Goal: Transaction & Acquisition: Purchase product/service

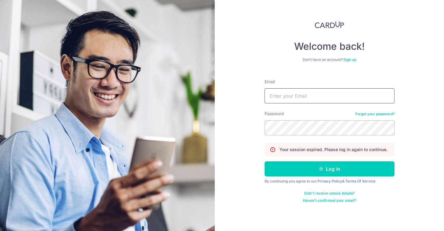
click at [305, 99] on input "Email" at bounding box center [330, 96] width 130 height 15
type input "leonardyeoxl@gmail.com"
click at [265, 162] on button "Log in" at bounding box center [330, 169] width 130 height 15
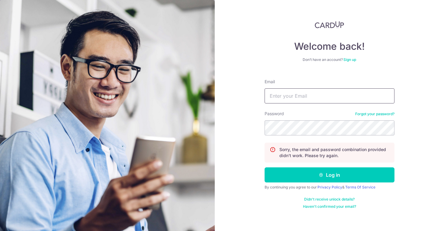
click at [306, 98] on input "Email" at bounding box center [330, 96] width 130 height 15
type input "leonardyeoxl@gmail.com"
click at [265, 168] on button "Log in" at bounding box center [330, 175] width 130 height 15
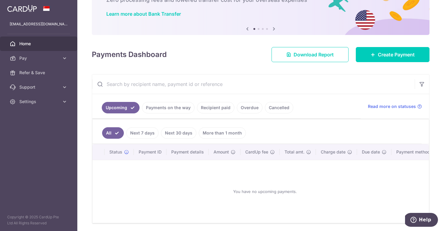
scroll to position [27, 0]
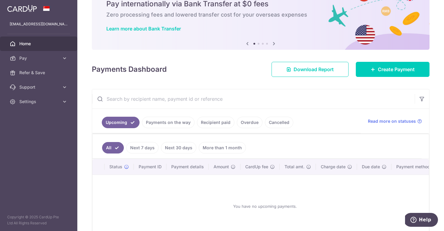
click at [177, 125] on link "Payments on the way" at bounding box center [168, 122] width 53 height 11
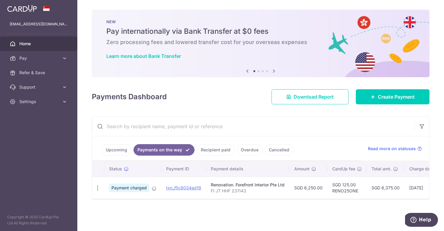
click at [124, 151] on link "Upcoming" at bounding box center [116, 149] width 29 height 11
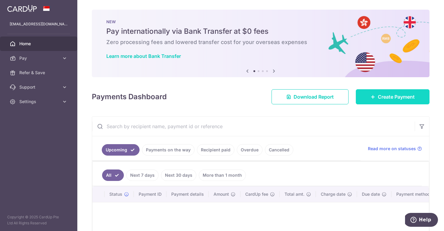
click at [375, 99] on icon at bounding box center [373, 97] width 5 height 5
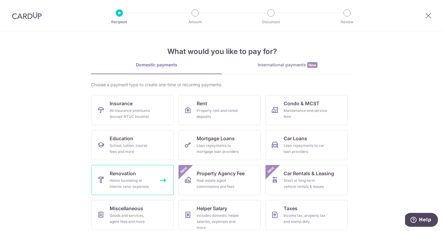
click at [124, 175] on span "Renovation" at bounding box center [123, 173] width 26 height 7
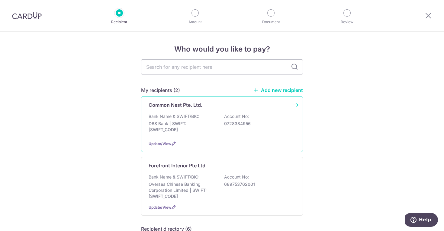
scroll to position [37, 0]
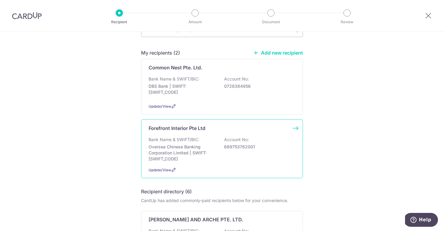
click at [185, 137] on p "Bank Name & SWIFT/BIC:" at bounding box center [174, 140] width 51 height 6
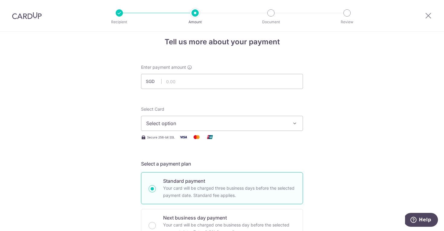
scroll to position [14, 0]
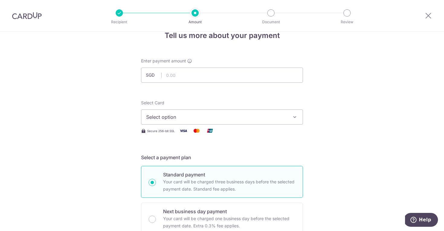
click at [181, 63] on span "Enter payment amount" at bounding box center [163, 61] width 45 height 6
click at [181, 75] on input "text" at bounding box center [222, 75] width 162 height 15
type input "6,250.00"
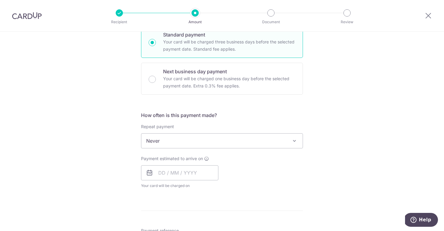
scroll to position [166, 0]
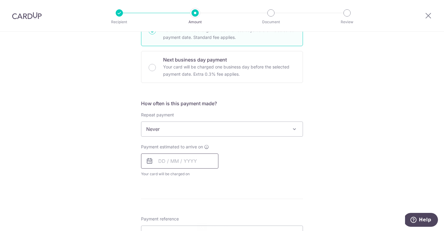
click at [189, 162] on input "text" at bounding box center [179, 161] width 77 height 15
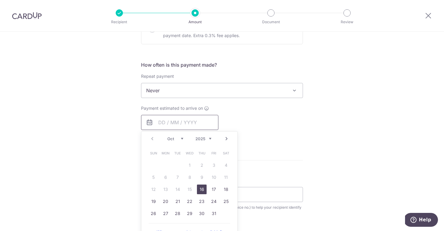
scroll to position [207, 0]
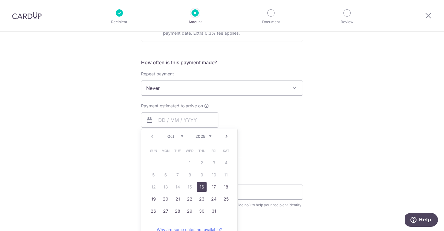
click at [201, 186] on link "16" at bounding box center [202, 188] width 10 height 10
type input "[DATE]"
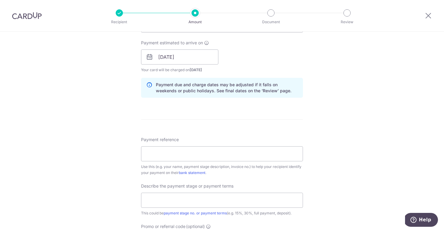
scroll to position [314, 0]
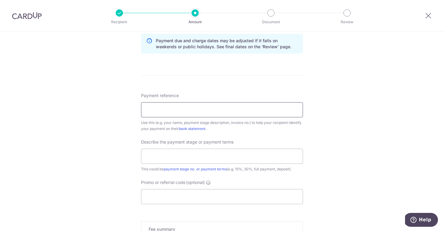
click at [234, 113] on input "Payment reference" at bounding box center [222, 109] width 162 height 15
type input "FI JT HHF 231143"
click at [200, 152] on input "text" at bounding box center [222, 156] width 162 height 15
type input "4th payment -- Remaining of the 40%"
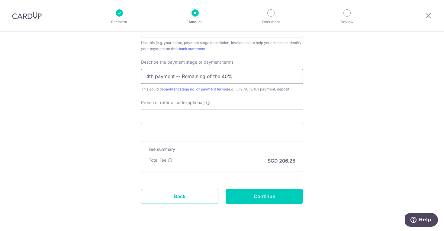
scroll to position [391, 0]
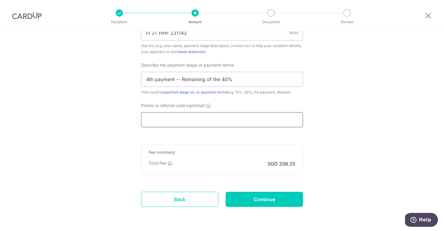
click at [202, 121] on input "Promo or referral code (optional)" at bounding box center [222, 119] width 162 height 15
paste input "RENO25ONE"
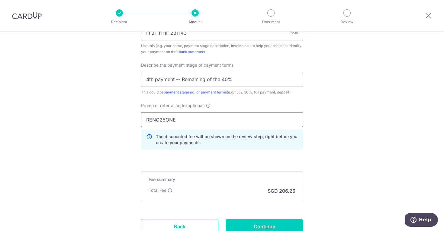
type input "RENO25ONE"
click at [287, 138] on p "The discounted fee will be shown on the review step, right before you create yo…" at bounding box center [227, 140] width 142 height 12
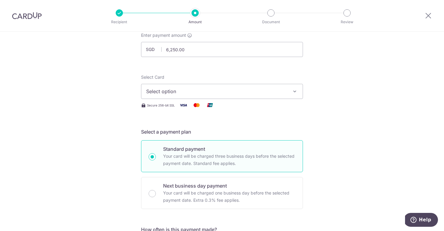
scroll to position [35, 0]
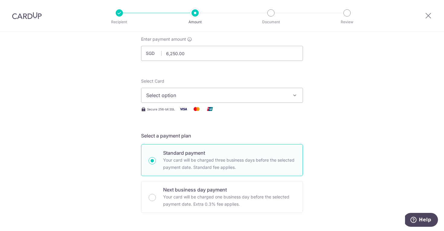
click at [256, 93] on span "Select option" at bounding box center [216, 95] width 141 height 7
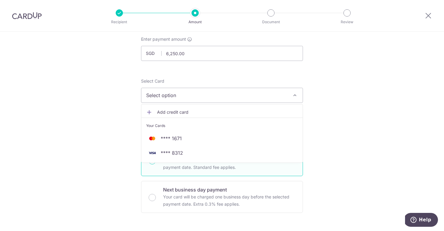
click at [234, 110] on span "Add credit card" at bounding box center [227, 112] width 141 height 6
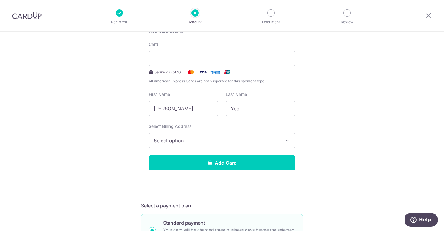
scroll to position [132, 0]
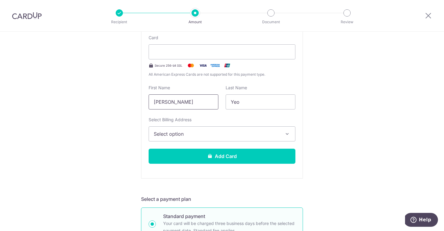
drag, startPoint x: 208, startPoint y: 105, endPoint x: 150, endPoint y: 103, distance: 57.7
click at [150, 103] on input "Xiang Long, Leonard" at bounding box center [184, 102] width 70 height 15
type input "Kimberly"
type input "Loh"
click at [167, 138] on button "Select option" at bounding box center [222, 134] width 147 height 15
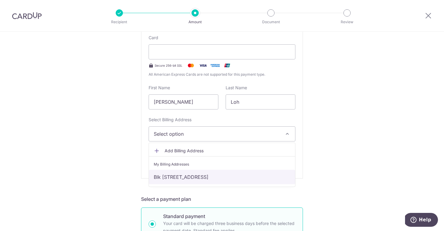
click at [165, 177] on link "Blk 442, #02-06, Yishun Avenue 11, Singapore, Singapore, Singapore-760442" at bounding box center [222, 177] width 146 height 15
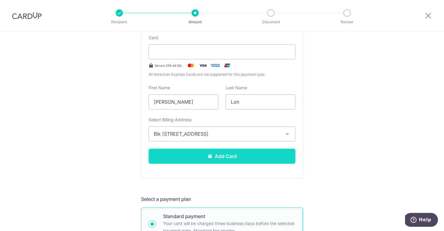
click at [194, 156] on button "Add Card" at bounding box center [222, 156] width 147 height 15
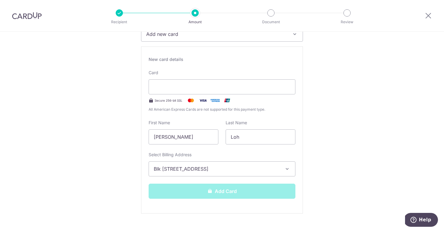
scroll to position [95, 0]
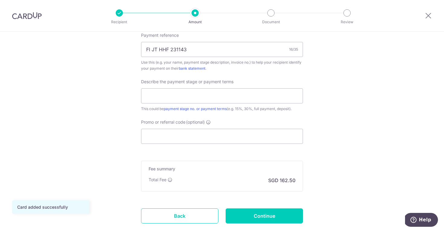
scroll to position [370, 0]
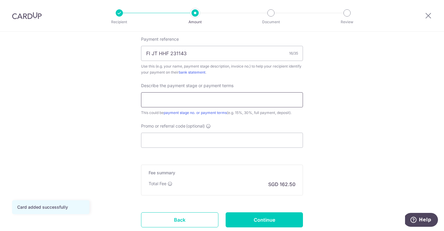
click at [172, 102] on input "text" at bounding box center [222, 99] width 162 height 15
type input "4th payment -- Remaining of the 40%"
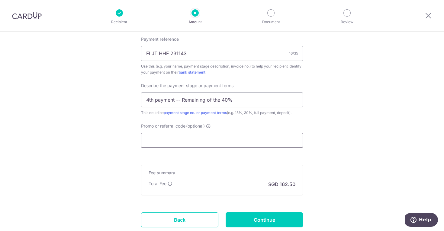
click at [192, 136] on input "Promo or referral code (optional)" at bounding box center [222, 140] width 162 height 15
paste input "RENO25ONE"
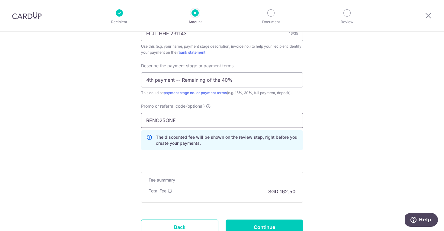
scroll to position [410, 0]
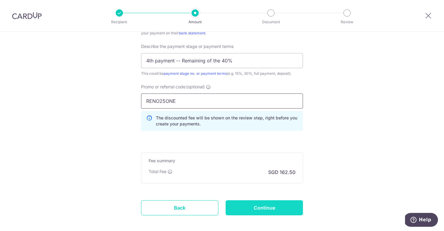
type input "RENO25ONE"
click at [257, 203] on input "Continue" at bounding box center [264, 208] width 77 height 15
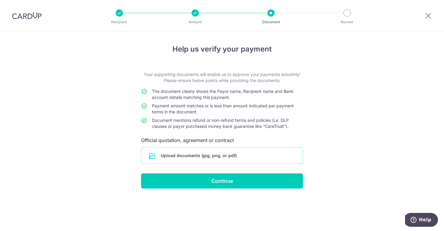
click at [236, 152] on input "file" at bounding box center [221, 156] width 161 height 16
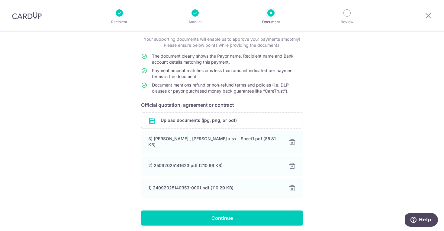
scroll to position [55, 0]
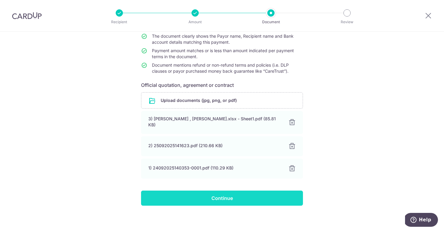
click at [242, 191] on input "Continue" at bounding box center [222, 198] width 162 height 15
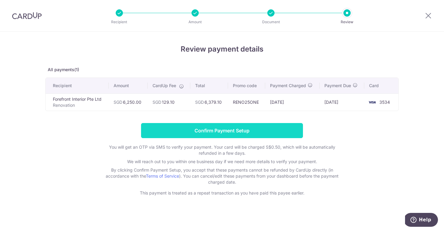
click at [215, 131] on input "Confirm Payment Setup" at bounding box center [222, 130] width 162 height 15
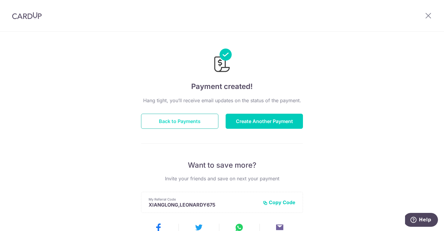
click at [182, 124] on button "Back to Payments" at bounding box center [179, 121] width 77 height 15
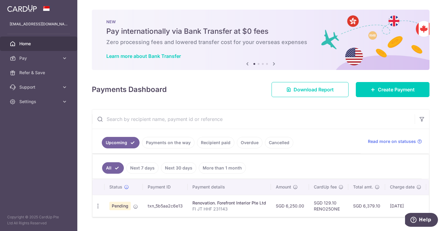
scroll to position [15, 0]
